Goal: Use online tool/utility: Utilize a website feature to perform a specific function

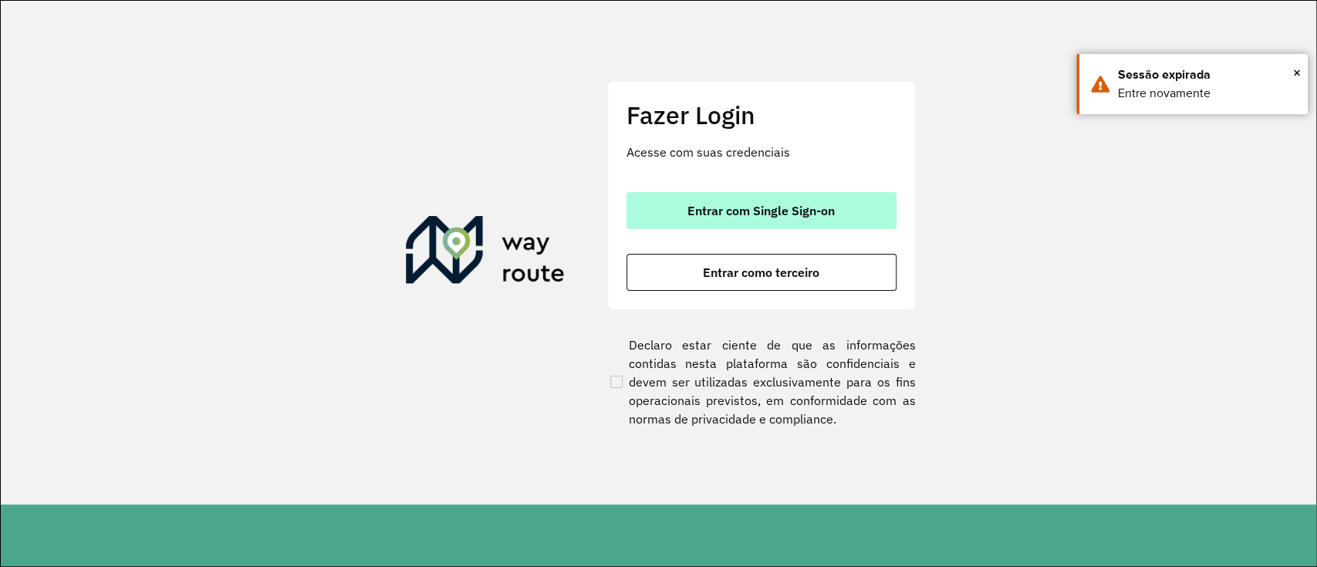
click at [710, 201] on button "Entrar com Single Sign-on" at bounding box center [761, 210] width 270 height 37
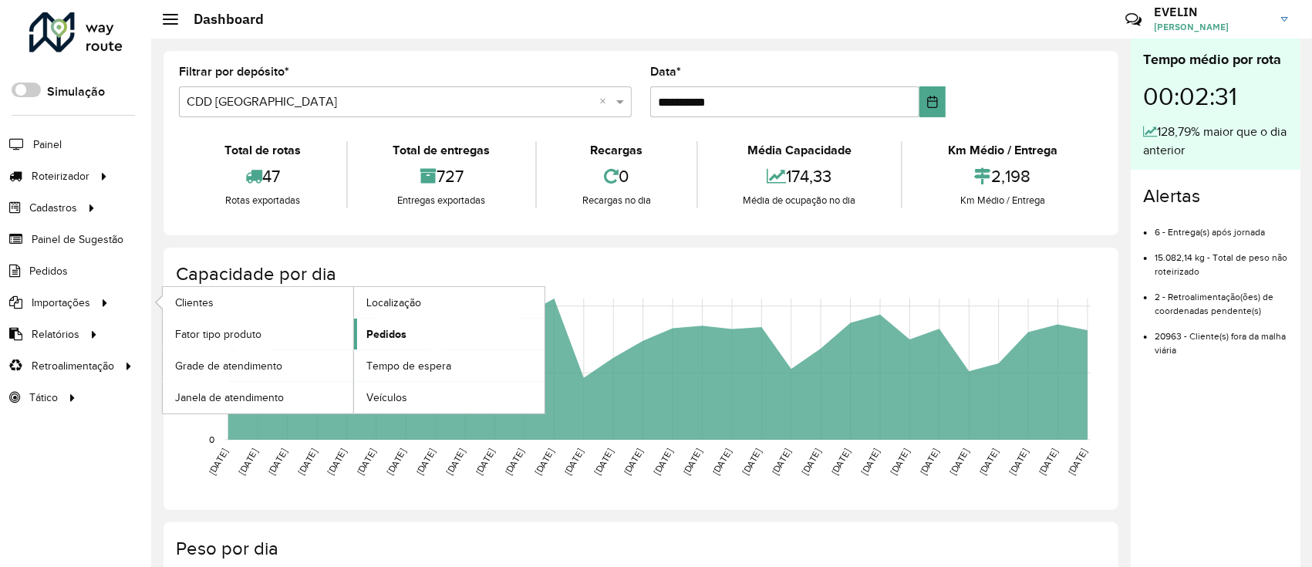
click at [379, 333] on span "Pedidos" at bounding box center [386, 334] width 40 height 16
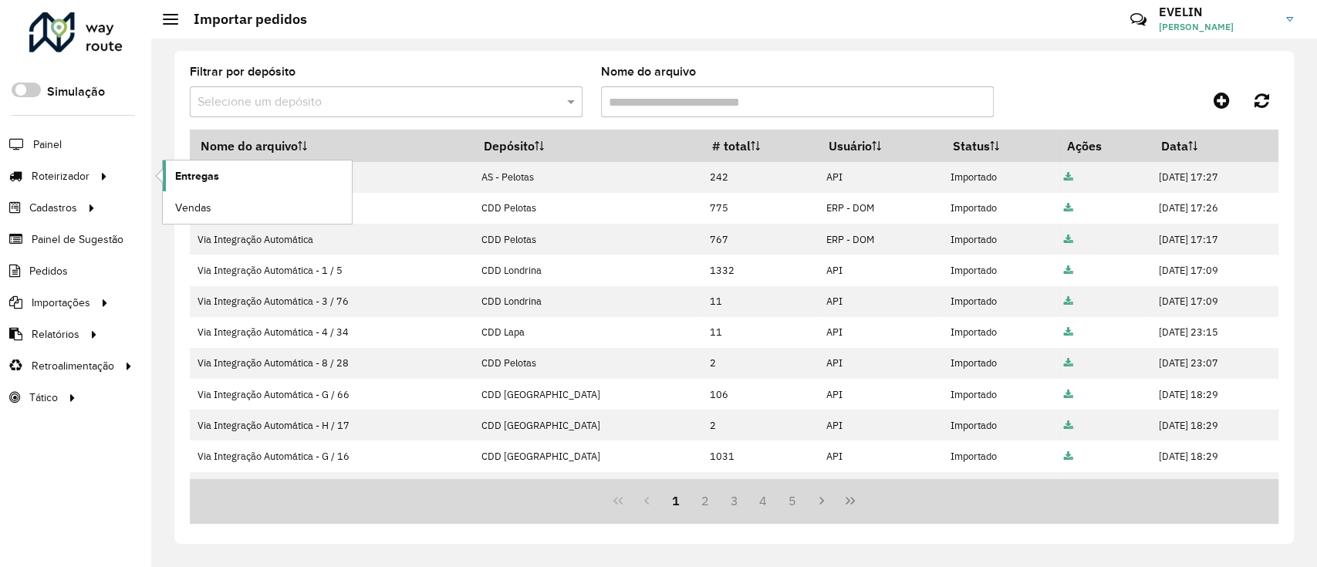
click at [175, 177] on span "Entregas" at bounding box center [197, 176] width 44 height 16
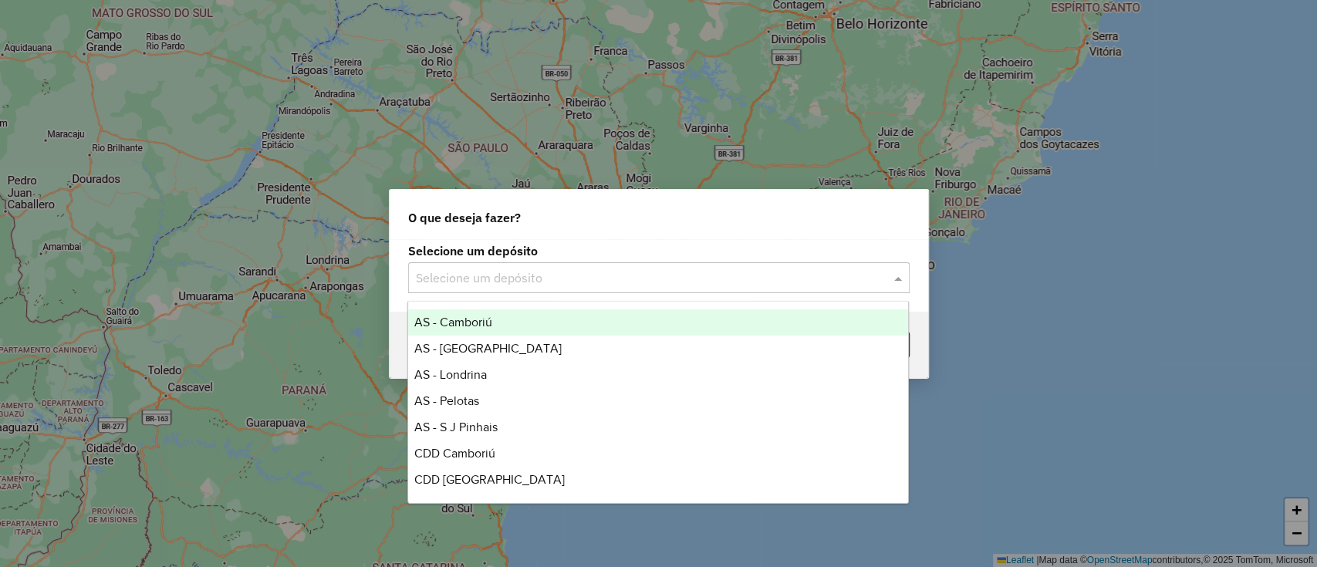
click at [537, 269] on input "text" at bounding box center [643, 278] width 455 height 19
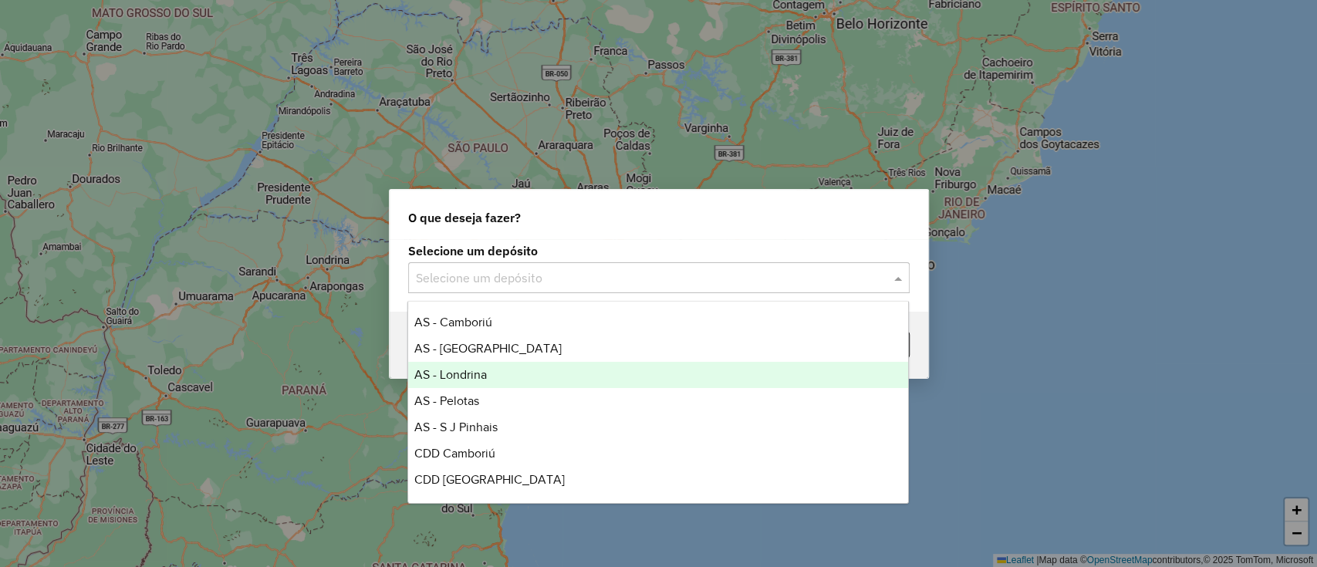
click at [467, 398] on span "AS - Pelotas" at bounding box center [446, 400] width 65 height 13
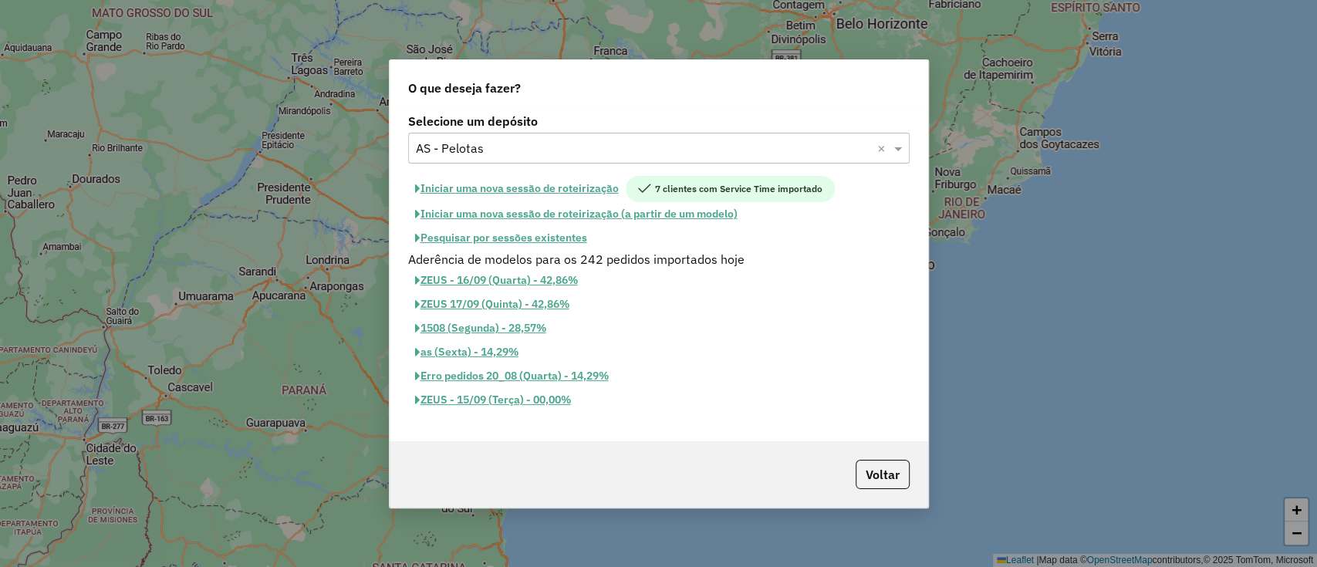
click at [525, 190] on button "Iniciar uma nova sessão de roteirização" at bounding box center [517, 189] width 218 height 26
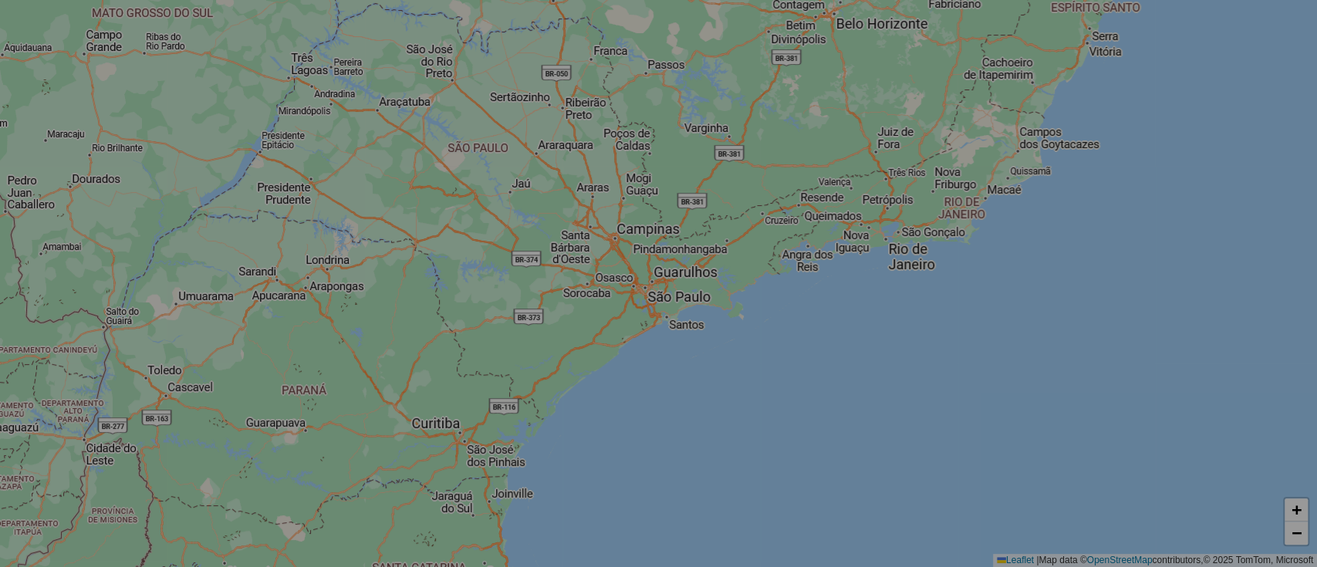
select select "*"
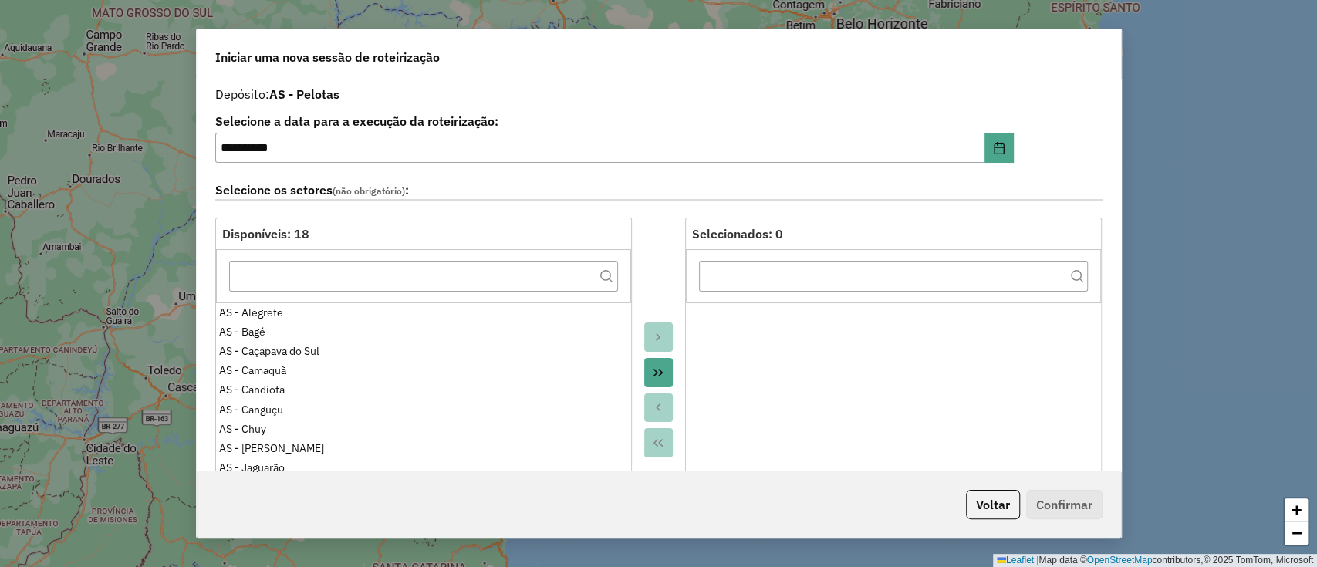
click at [654, 363] on button "Move All to Target" at bounding box center [658, 372] width 29 height 29
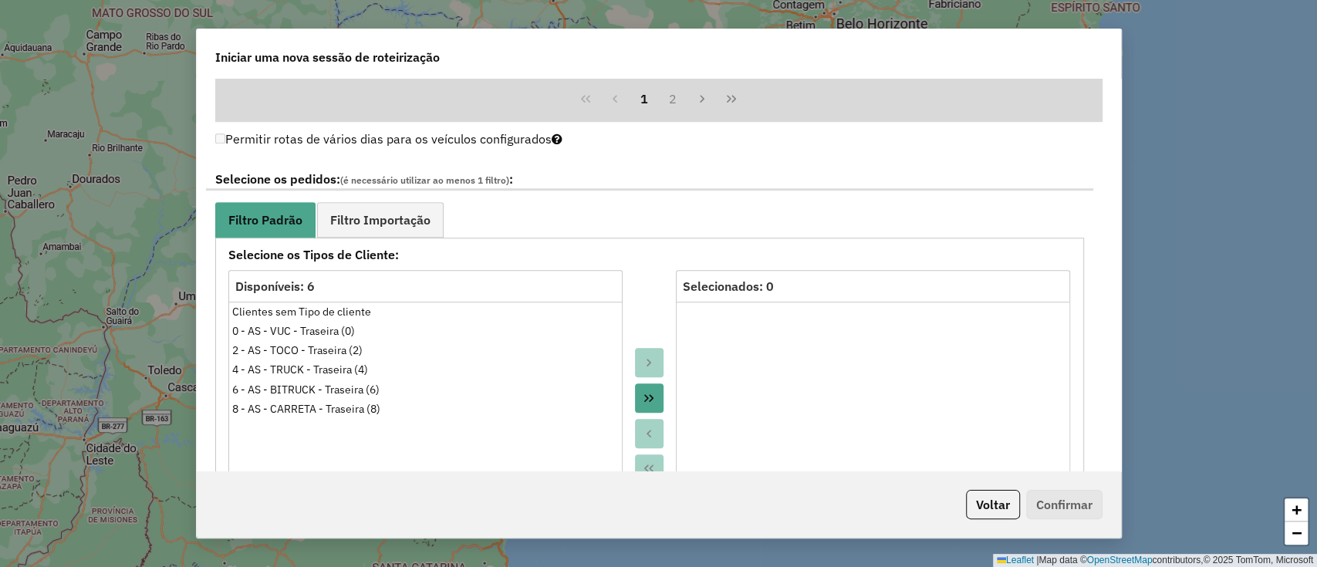
scroll to position [926, 0]
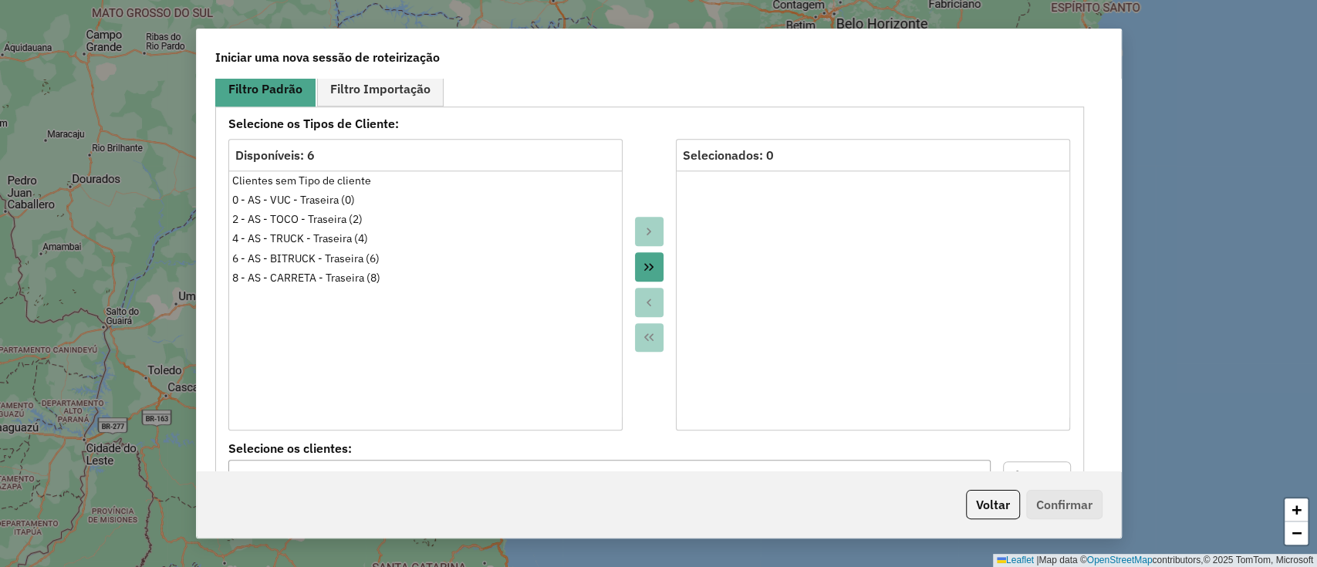
click at [647, 264] on icon "Move All to Target" at bounding box center [649, 267] width 12 height 12
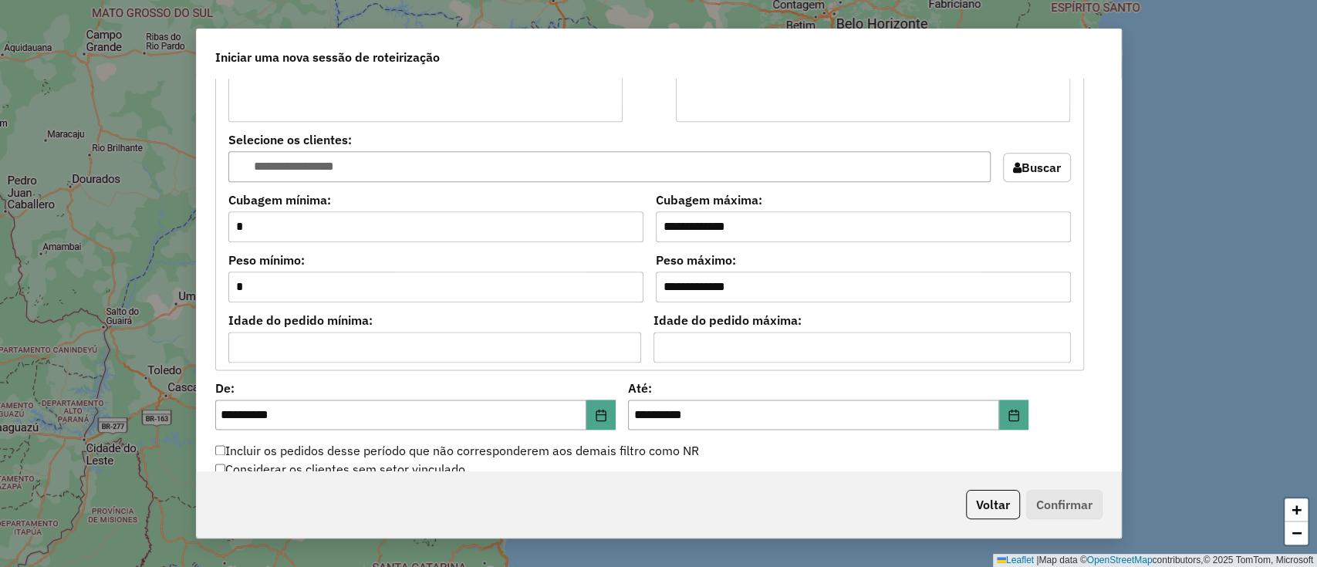
scroll to position [1639, 0]
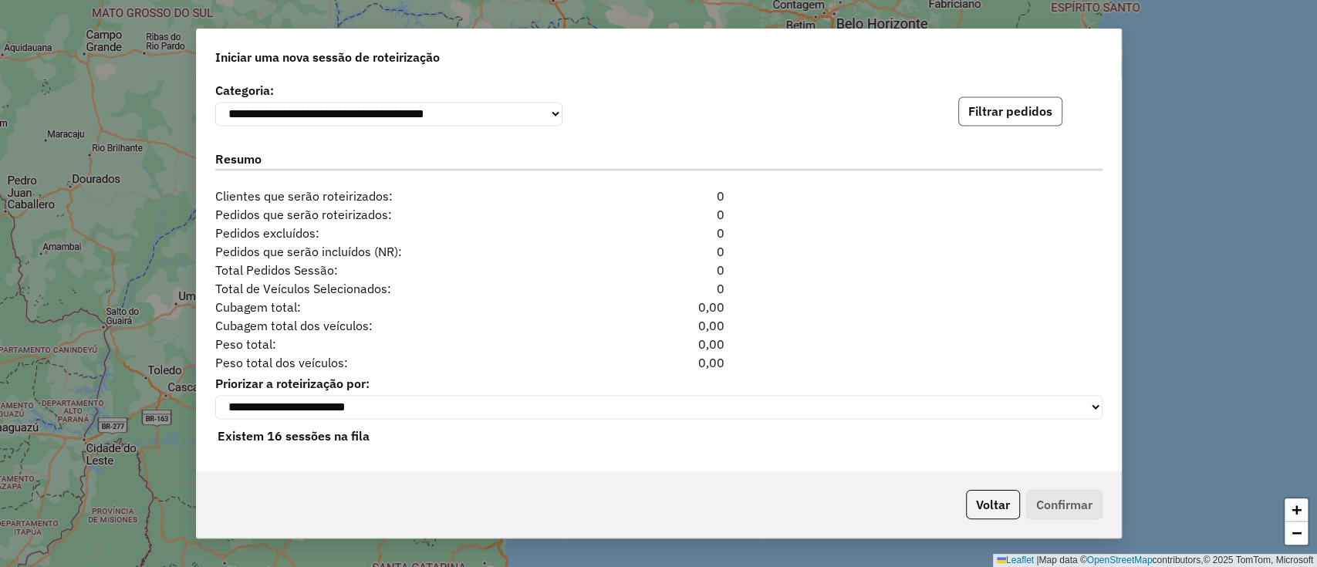
click at [977, 109] on button "Filtrar pedidos" at bounding box center [1010, 110] width 104 height 29
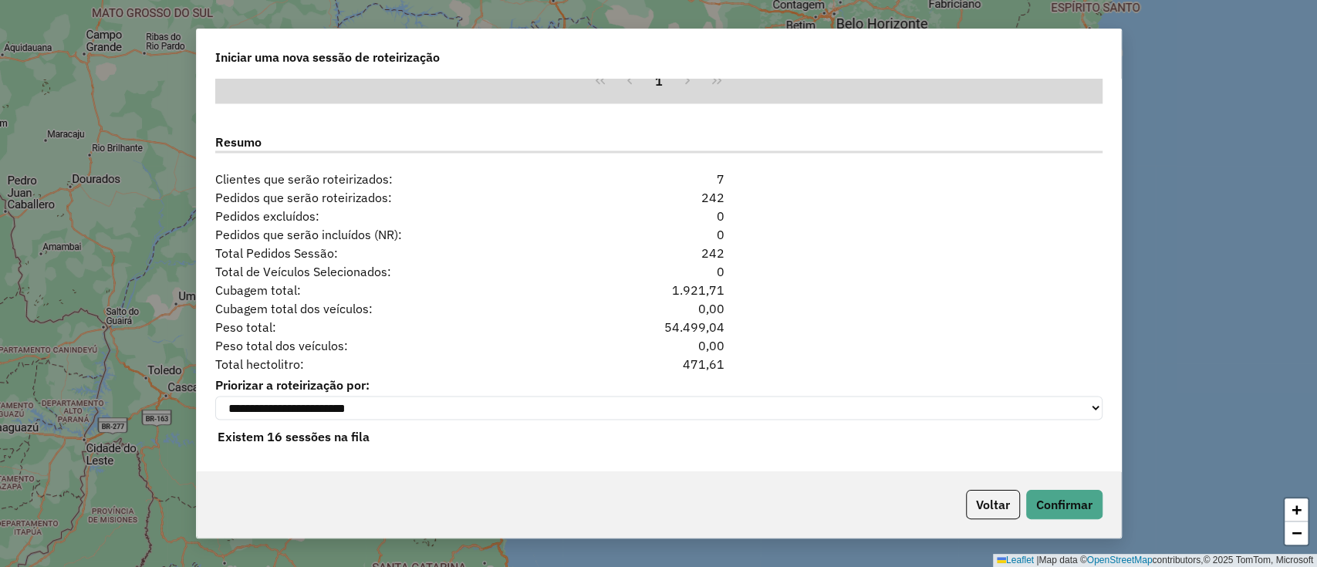
scroll to position [1975, 0]
click at [1057, 497] on button "Confirmar" at bounding box center [1064, 504] width 76 height 29
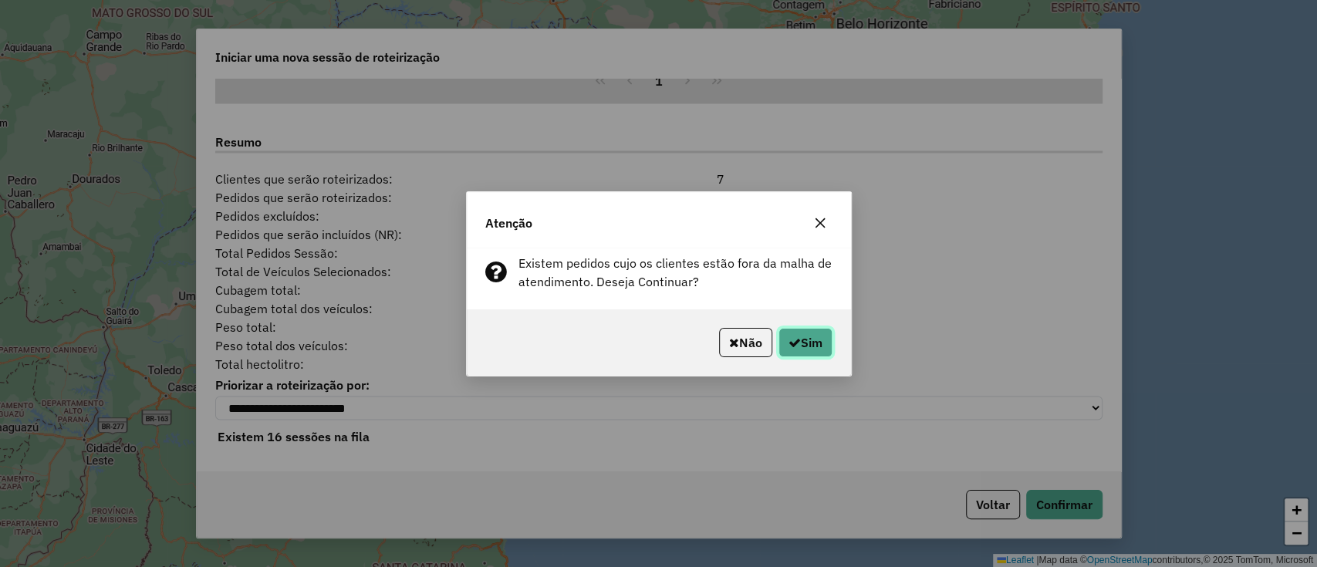
click at [815, 344] on button "Sim" at bounding box center [805, 342] width 54 height 29
